Goal: Transaction & Acquisition: Purchase product/service

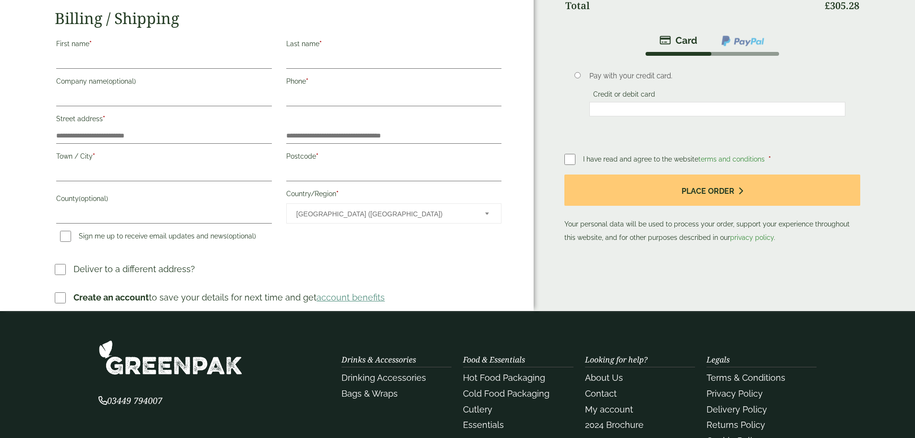
scroll to position [192, 0]
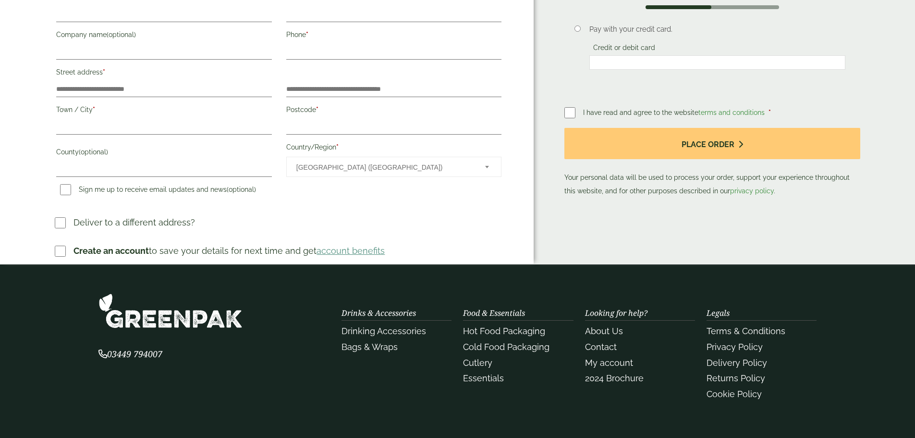
click at [385, 256] on link "account benefits" at bounding box center [351, 251] width 68 height 10
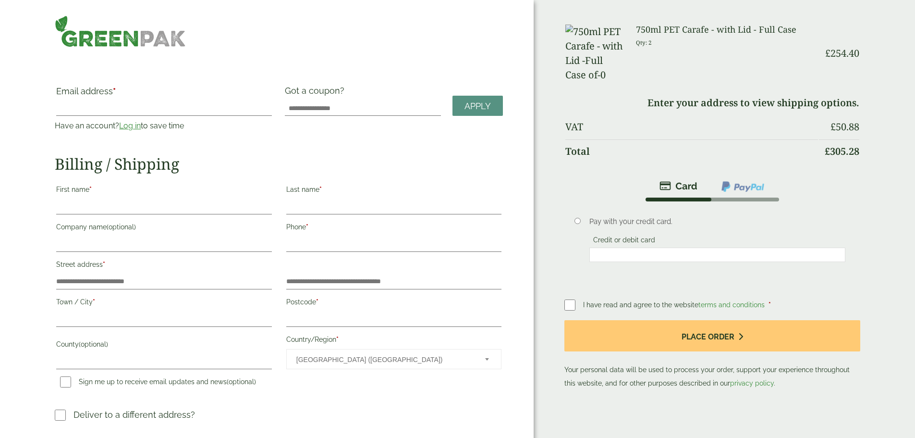
scroll to position [192, 0]
